Goal: Task Accomplishment & Management: Manage account settings

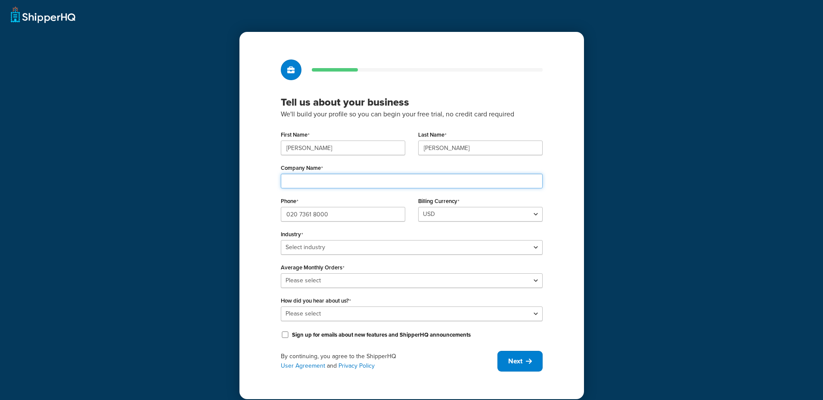
click at [374, 179] on input "Company Name" at bounding box center [412, 181] width 262 height 15
click at [351, 175] on input "cere" at bounding box center [412, 181] width 262 height 15
click at [357, 177] on input "cere" at bounding box center [412, 181] width 262 height 15
type input "Ceremony of Roses"
click at [358, 242] on select "Select industry Automotive Adult Agriculture Alcohol, Tobacco & CBD Arts & Craf…" at bounding box center [412, 247] width 262 height 15
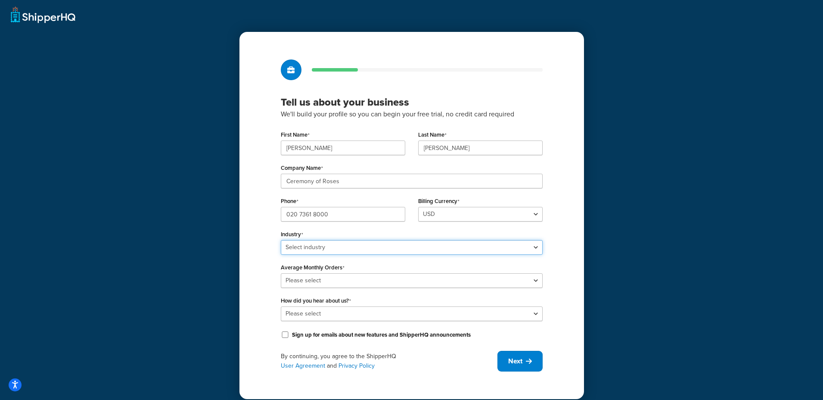
click at [356, 250] on select "Select industry Automotive Adult Agriculture Alcohol, Tobacco & CBD Arts & Craf…" at bounding box center [412, 247] width 262 height 15
select select "7"
click at [281, 240] on select "Select industry Automotive Adult Agriculture Alcohol, Tobacco & CBD Arts & Craf…" at bounding box center [412, 247] width 262 height 15
click at [331, 281] on select "Please select 0-500 501-1,000 1,001-10,000 10,001-20,000 Over 20,000" at bounding box center [412, 280] width 262 height 15
select select "5"
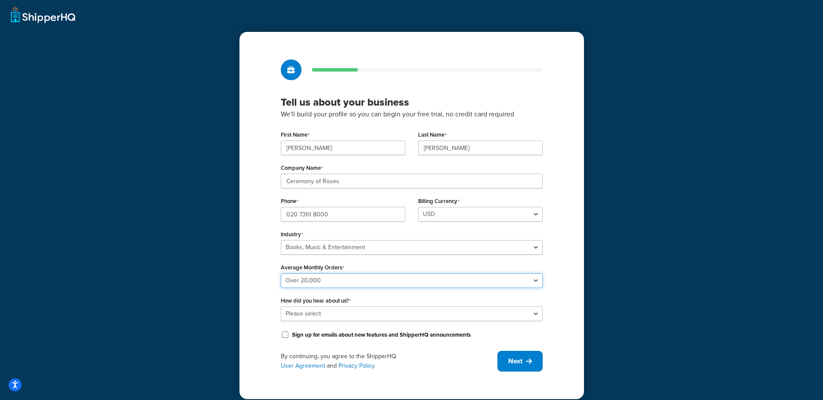
click at [281, 273] on select "Please select 0-500 501-1,000 1,001-10,000 10,001-20,000 Over 20,000" at bounding box center [412, 280] width 262 height 15
click at [348, 311] on select "Please select Online Search App Store or Marketplace Listing Referred by Agency…" at bounding box center [412, 313] width 262 height 15
select select "2"
click at [281, 306] on select "Please select Online Search App Store or Marketplace Listing Referred by Agency…" at bounding box center [412, 313] width 262 height 15
click at [512, 359] on span "Next" at bounding box center [515, 360] width 14 height 9
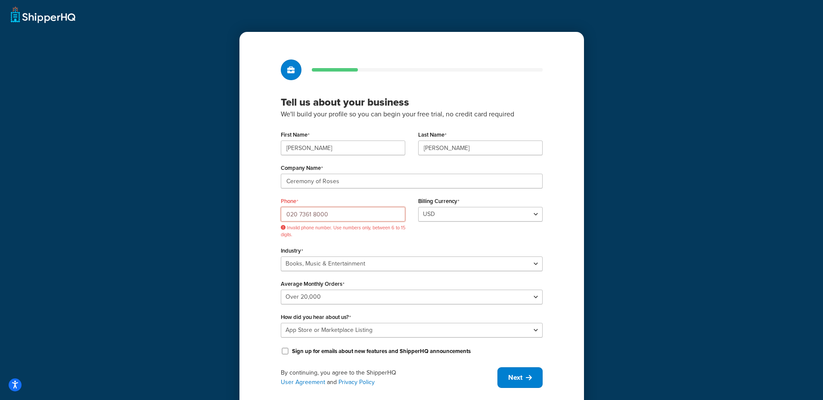
click at [370, 214] on input "020 7361 8000" at bounding box center [343, 214] width 124 height 15
click at [442, 214] on select "USD" at bounding box center [480, 214] width 124 height 15
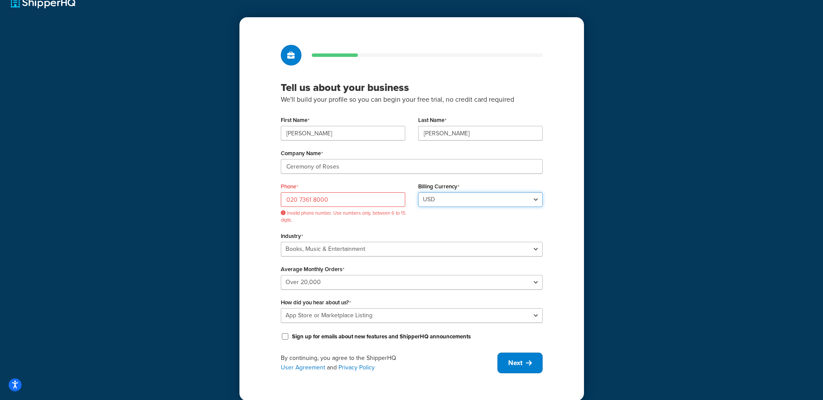
scroll to position [24, 0]
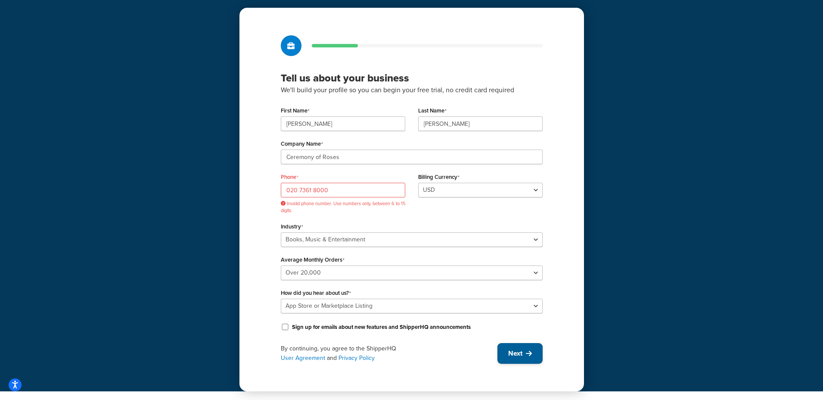
click at [521, 346] on button "Next" at bounding box center [519, 353] width 45 height 21
click at [312, 189] on input "020 7361 8000" at bounding box center [343, 190] width 124 height 15
drag, startPoint x: 298, startPoint y: 189, endPoint x: 304, endPoint y: 189, distance: 6.1
click at [298, 189] on input "020 73618000" at bounding box center [343, 190] width 124 height 15
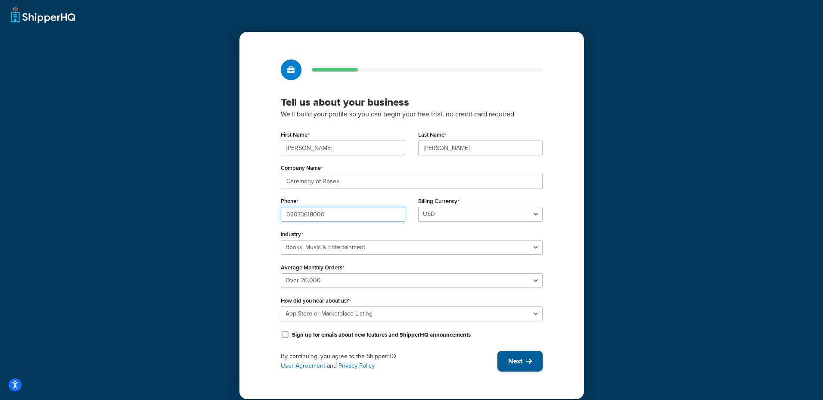
type input "02073618000"
click at [527, 363] on icon at bounding box center [529, 360] width 6 height 7
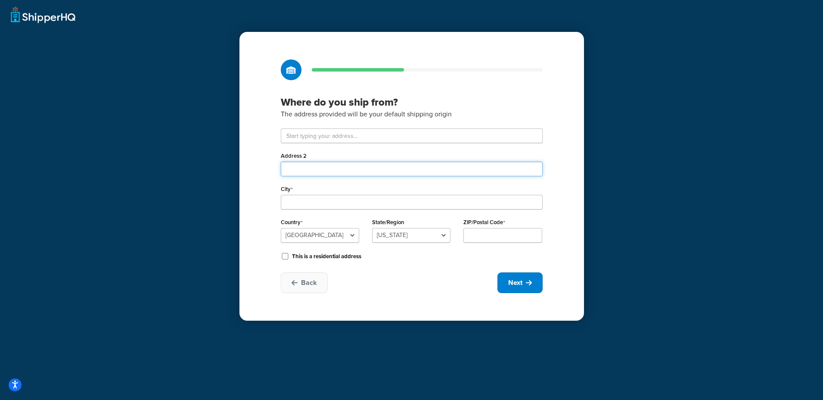
click at [337, 165] on input "Address 2" at bounding box center [412, 168] width 262 height 15
click at [340, 133] on input "text" at bounding box center [412, 135] width 262 height 15
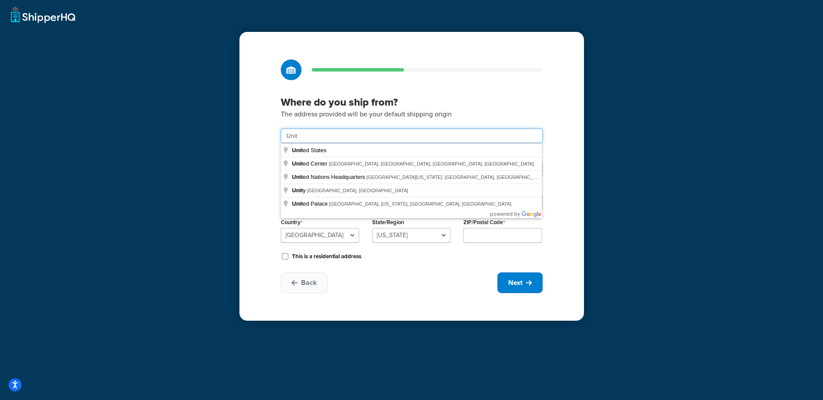
type input "Unit 1 Blue Ribbon Park"
type input "Coventry"
select select "1226"
type input "CV5"
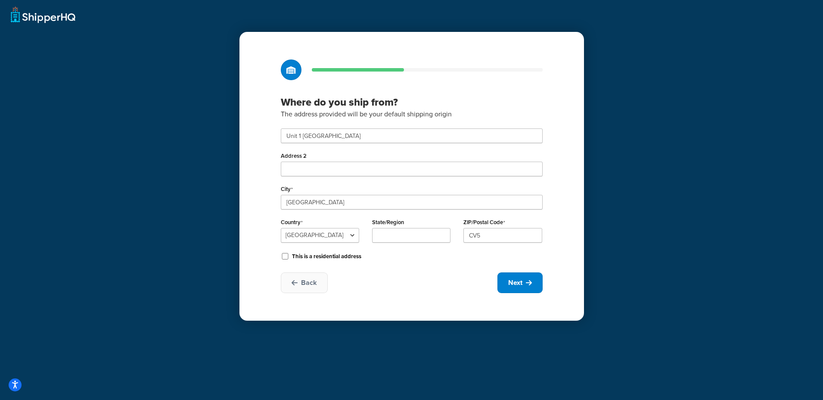
drag, startPoint x: 661, startPoint y: 160, endPoint x: 658, endPoint y: 170, distance: 10.2
click at [660, 161] on div "Where do you ship from? The address provided will be your default shipping orig…" at bounding box center [411, 200] width 823 height 400
click at [503, 283] on button "Next" at bounding box center [519, 282] width 45 height 21
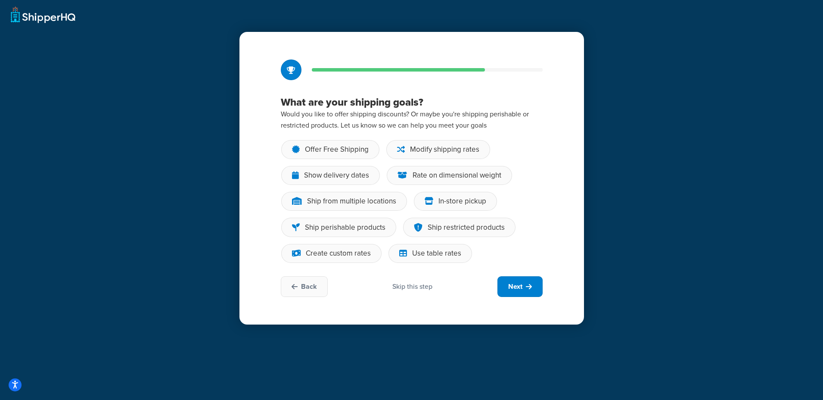
click at [388, 285] on div "Back Skip this step Next" at bounding box center [412, 286] width 262 height 21
click at [397, 286] on div "Skip this step" at bounding box center [412, 286] width 40 height 9
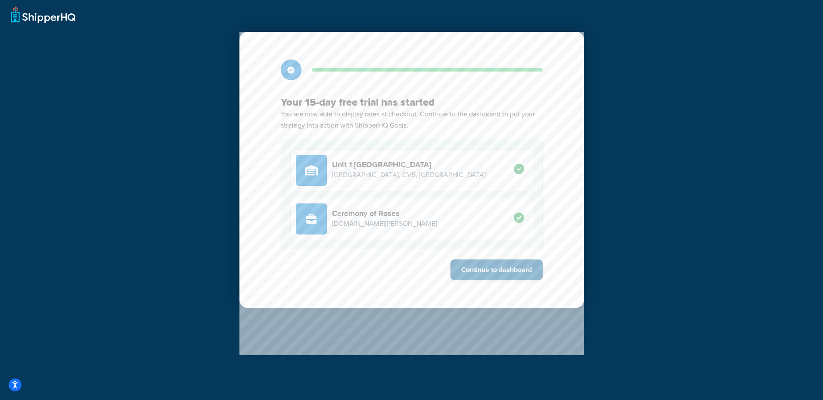
click at [487, 273] on button "Continue to dashboard" at bounding box center [496, 269] width 92 height 21
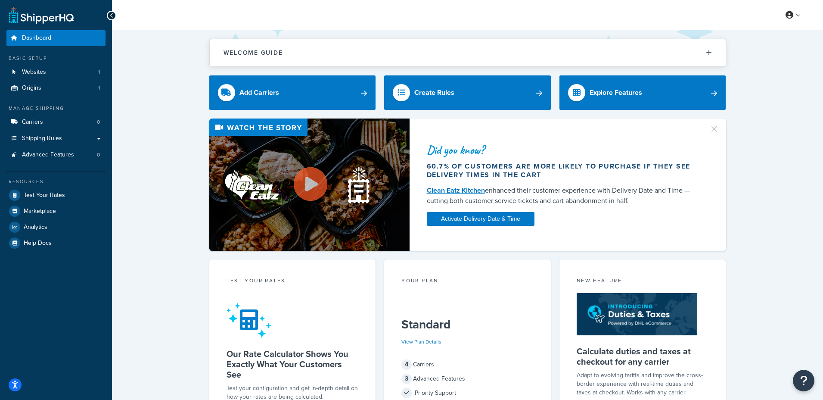
click at [777, 18] on div "My Profile Billing Global Settings Contact Us Logout" at bounding box center [790, 15] width 31 height 13
click at [802, 14] on link at bounding box center [793, 15] width 25 height 13
click at [765, 69] on span "Global Settings" at bounding box center [763, 67] width 37 height 8
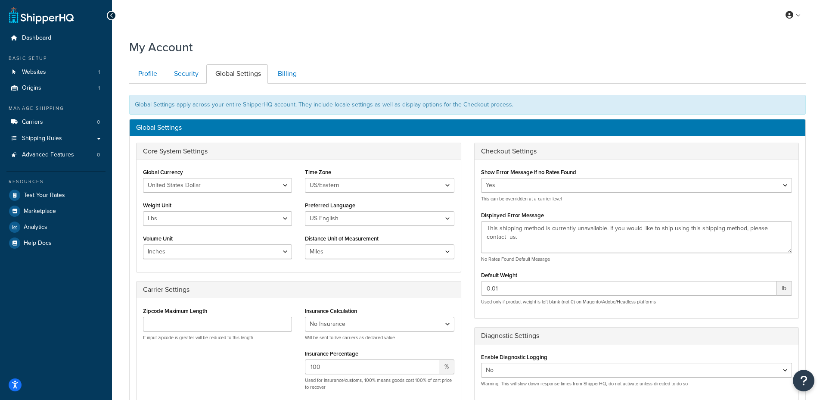
click at [200, 177] on div "Global Currency United States Dollar Euro British Pound Australian Dollar Canad…" at bounding box center [217, 179] width 149 height 27
click at [195, 184] on select "United States Dollar Euro British Pound Australian Dollar Canadian Dollar Japan…" at bounding box center [217, 185] width 149 height 15
select select "GBP"
click at [143, 178] on select "United States Dollar Euro British Pound Australian Dollar Canadian Dollar Japan…" at bounding box center [217, 185] width 149 height 15
click at [305, 185] on select "US/Hawaii US/Alaska US/Pacific US/Central US/Mountain US/Eastern US/Arizona Afr…" at bounding box center [379, 185] width 149 height 15
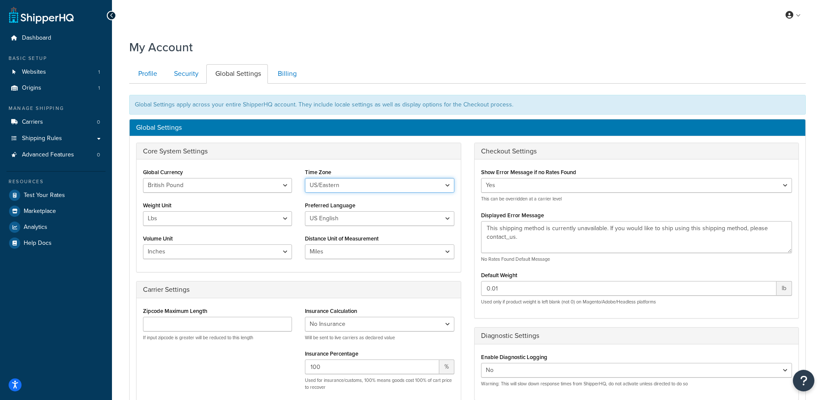
select select "GMT"
click at [305, 178] on select "US/Hawaii US/Alaska US/Pacific US/Central US/Mountain US/Eastern US/Arizona Afr…" at bounding box center [379, 185] width 149 height 15
click at [202, 215] on select "Lbs Kgs" at bounding box center [217, 218] width 149 height 15
select select "kg"
click at [143, 211] on select "Lbs Kgs" at bounding box center [217, 218] width 149 height 15
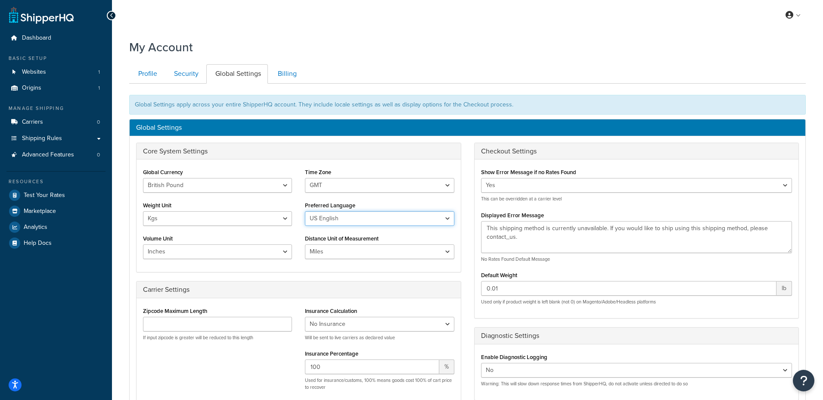
click at [326, 221] on select "US English British English" at bounding box center [379, 218] width 149 height 15
select select "en-[GEOGRAPHIC_DATA]"
click at [305, 211] on select "US English British English" at bounding box center [379, 218] width 149 height 15
click at [240, 254] on select "Inches Centimetres Feet Yards Metres" at bounding box center [217, 251] width 149 height 15
select select "m"
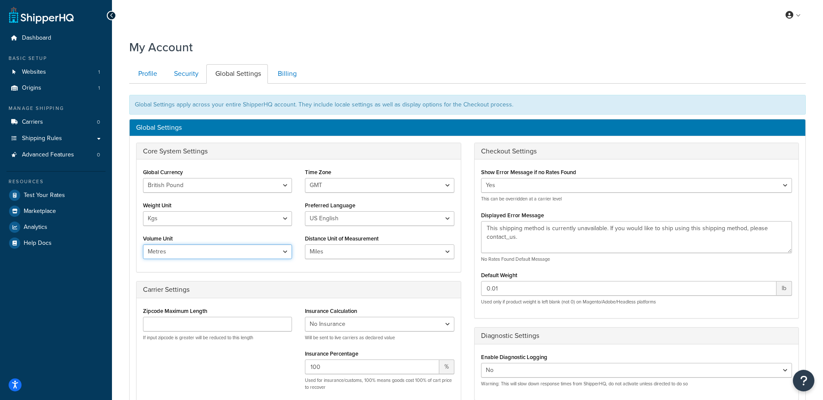
click at [143, 244] on select "Inches Centimetres Feet Yards Metres" at bounding box center [217, 251] width 149 height 15
click at [343, 251] on select "Miles Kilometers" at bounding box center [379, 251] width 149 height 15
select select "KM"
click at [305, 244] on select "Miles Kilometers" at bounding box center [379, 251] width 149 height 15
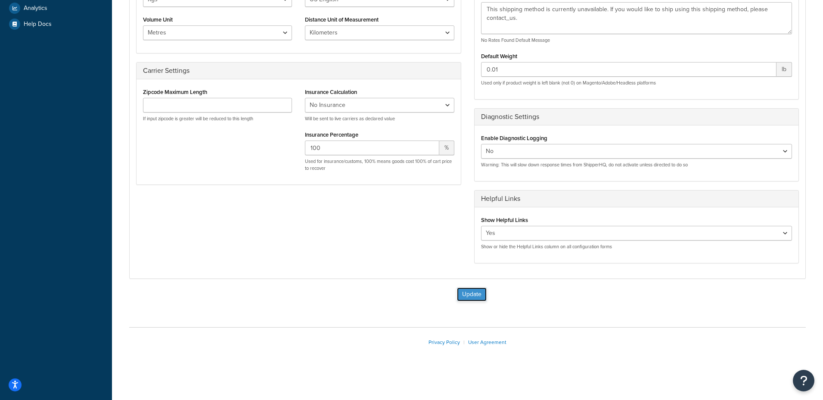
click at [463, 292] on button "Update" at bounding box center [472, 294] width 30 height 14
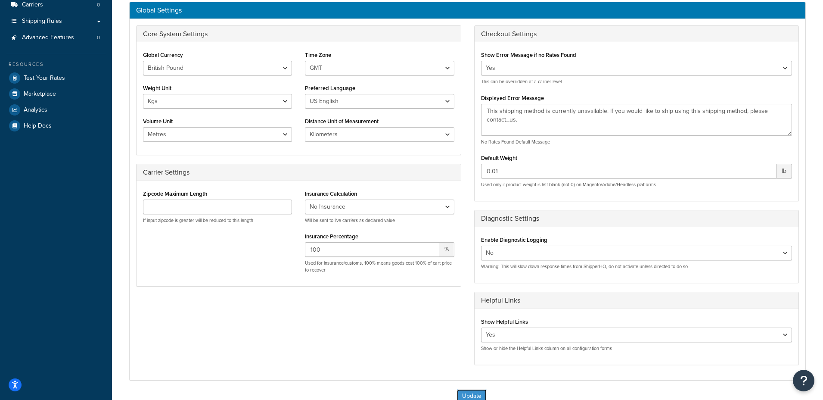
scroll to position [0, 0]
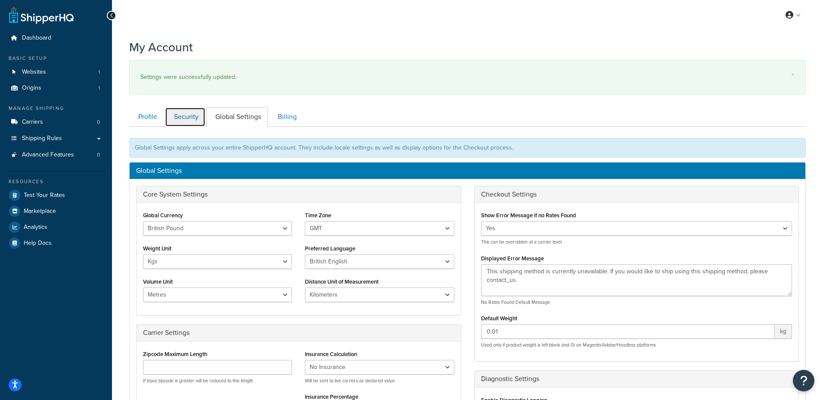
click at [180, 113] on link "Security" at bounding box center [185, 116] width 40 height 19
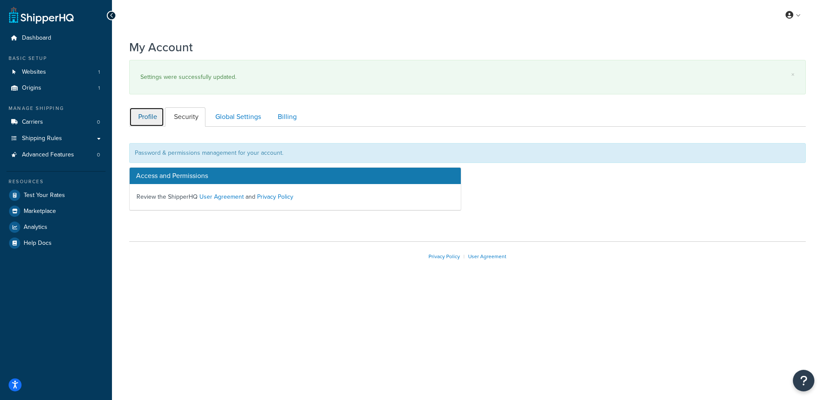
click at [163, 121] on link "Profile" at bounding box center [146, 116] width 35 height 19
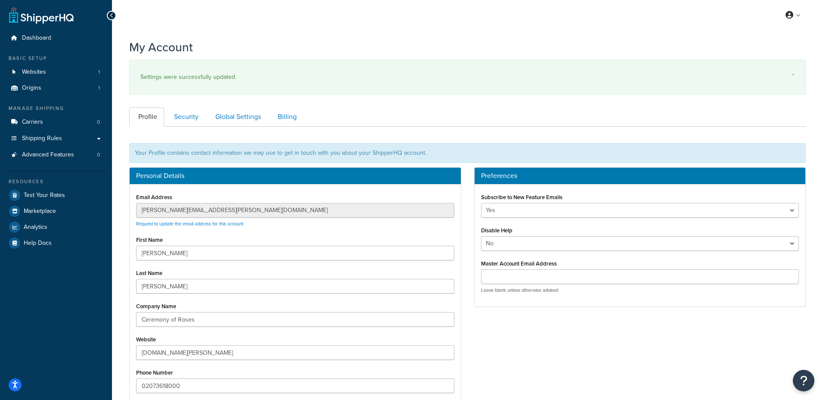
scroll to position [127, 0]
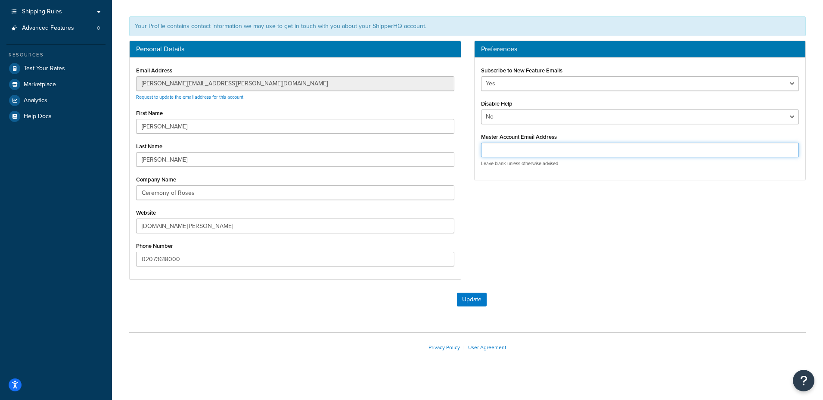
click at [528, 154] on input "Master Account Email Address" at bounding box center [640, 150] width 318 height 15
type input "j"
type input "[DOMAIN_NAME][EMAIL_ADDRESS][DOMAIN_NAME]"
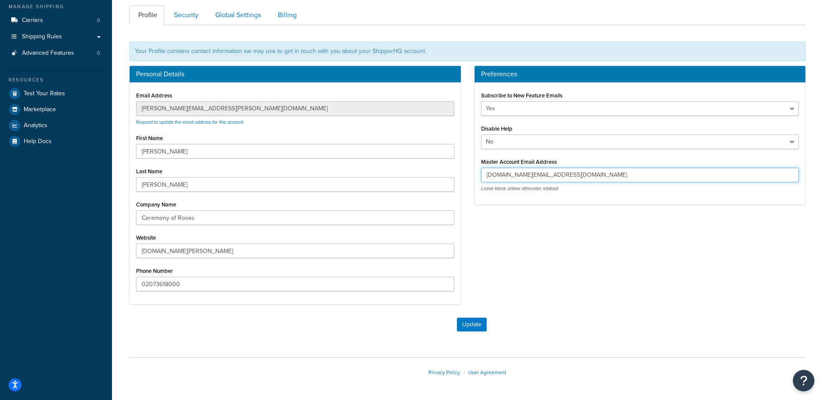
scroll to position [98, 0]
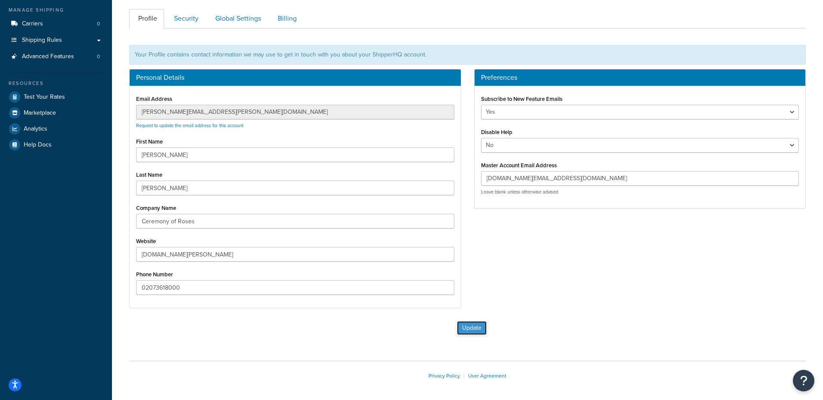
click at [478, 325] on button "Update" at bounding box center [472, 328] width 30 height 14
